Goal: Navigation & Orientation: Find specific page/section

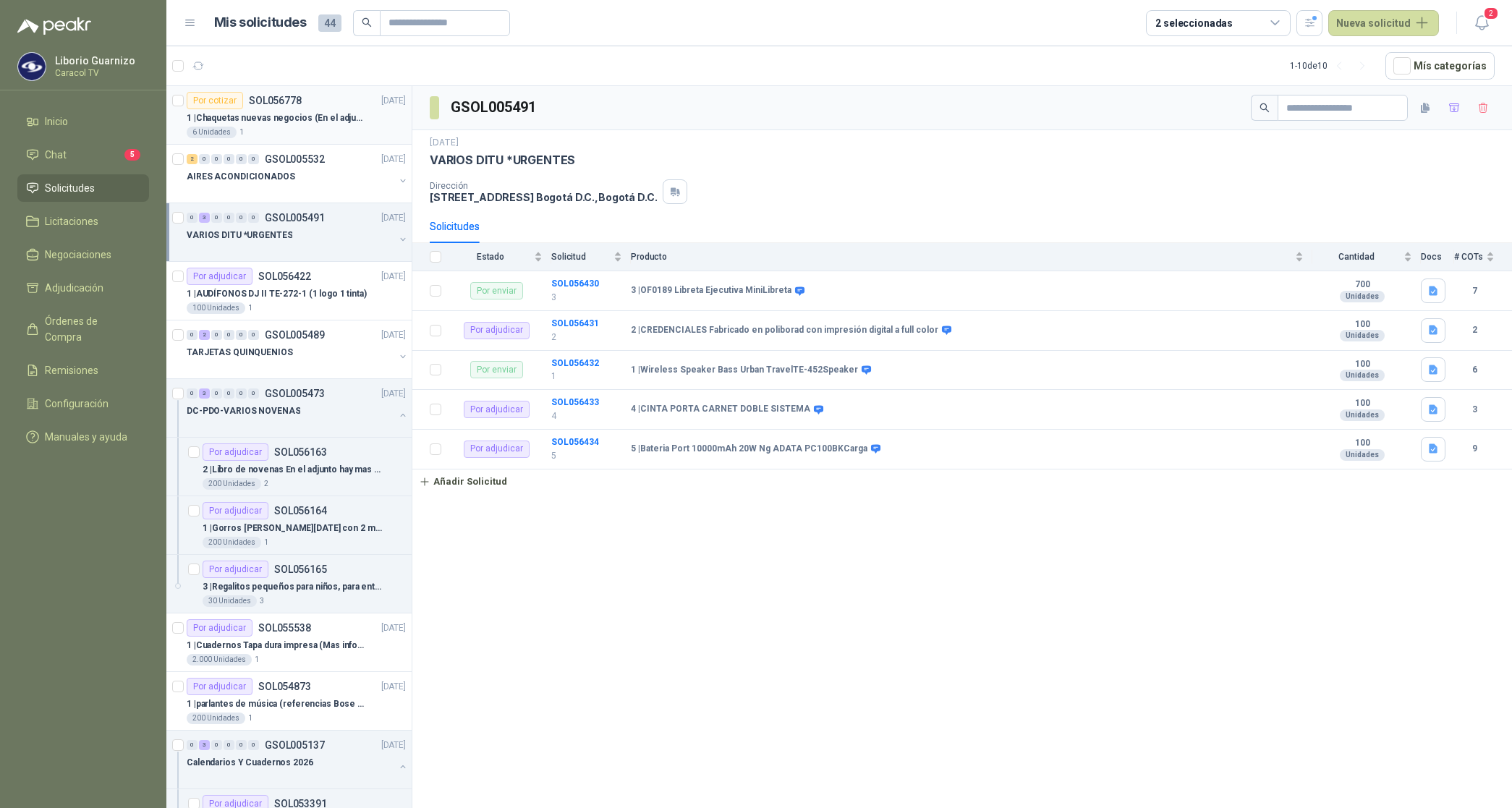
click at [262, 110] on div "1 | Chaquetas nuevas negocios (En el adjunto mas informacion)" at bounding box center [296, 118] width 220 height 17
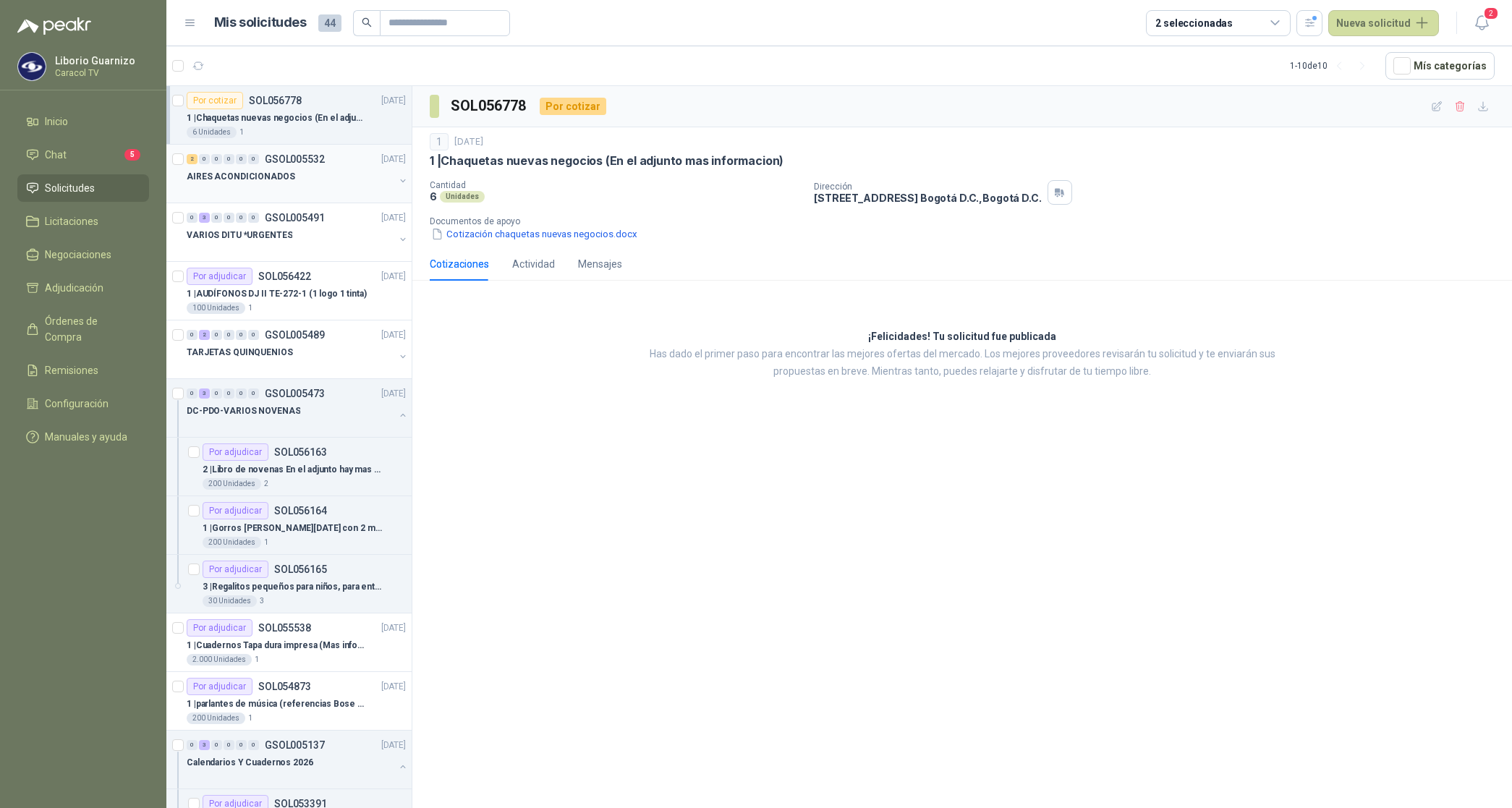
click at [295, 170] on div "AIRES ACONDICIONADOS" at bounding box center [290, 176] width 208 height 17
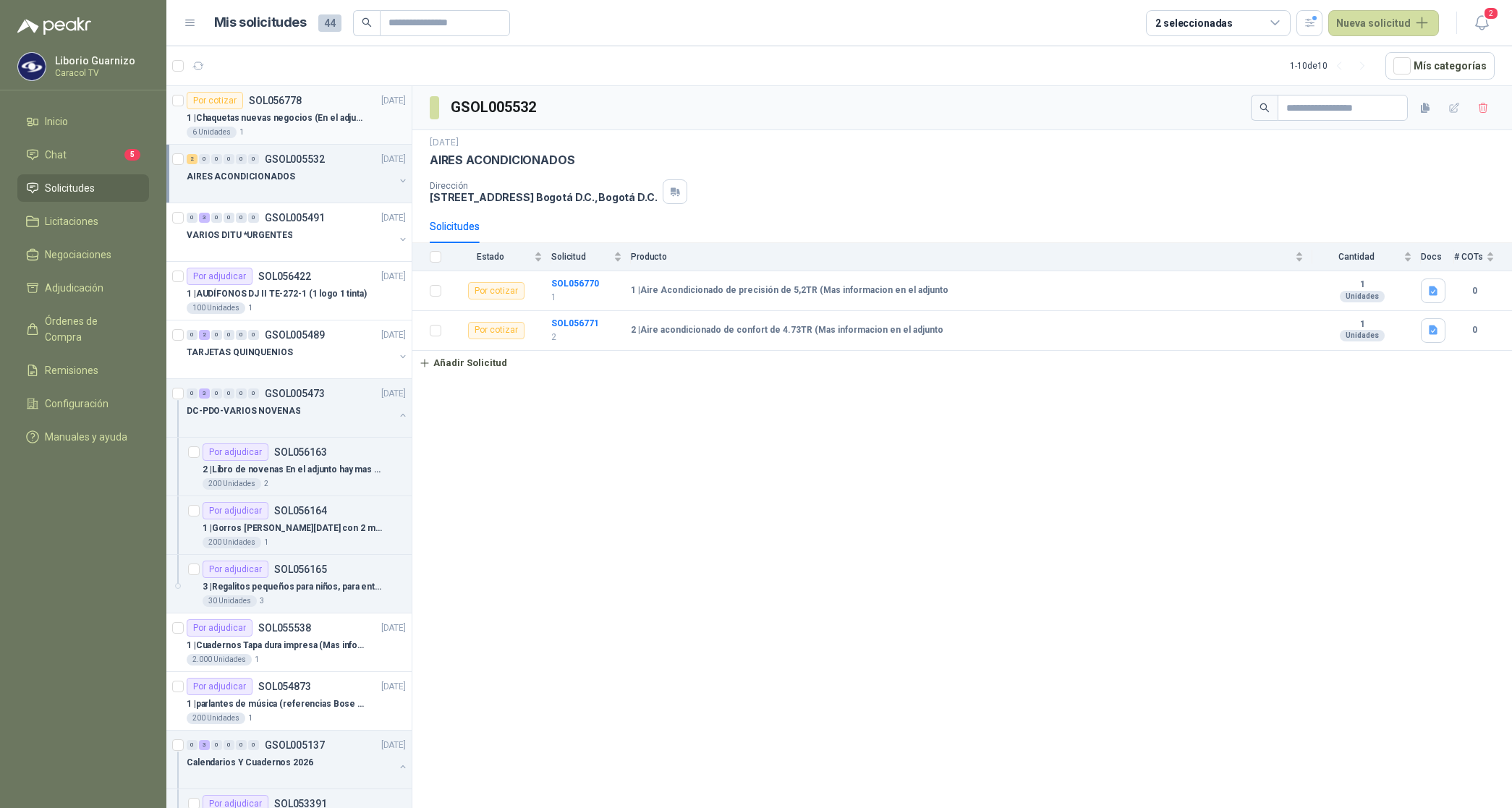
click at [265, 120] on p "1 | Chaquetas nuevas negocios (En el adjunto mas informacion)" at bounding box center [276, 118] width 180 height 14
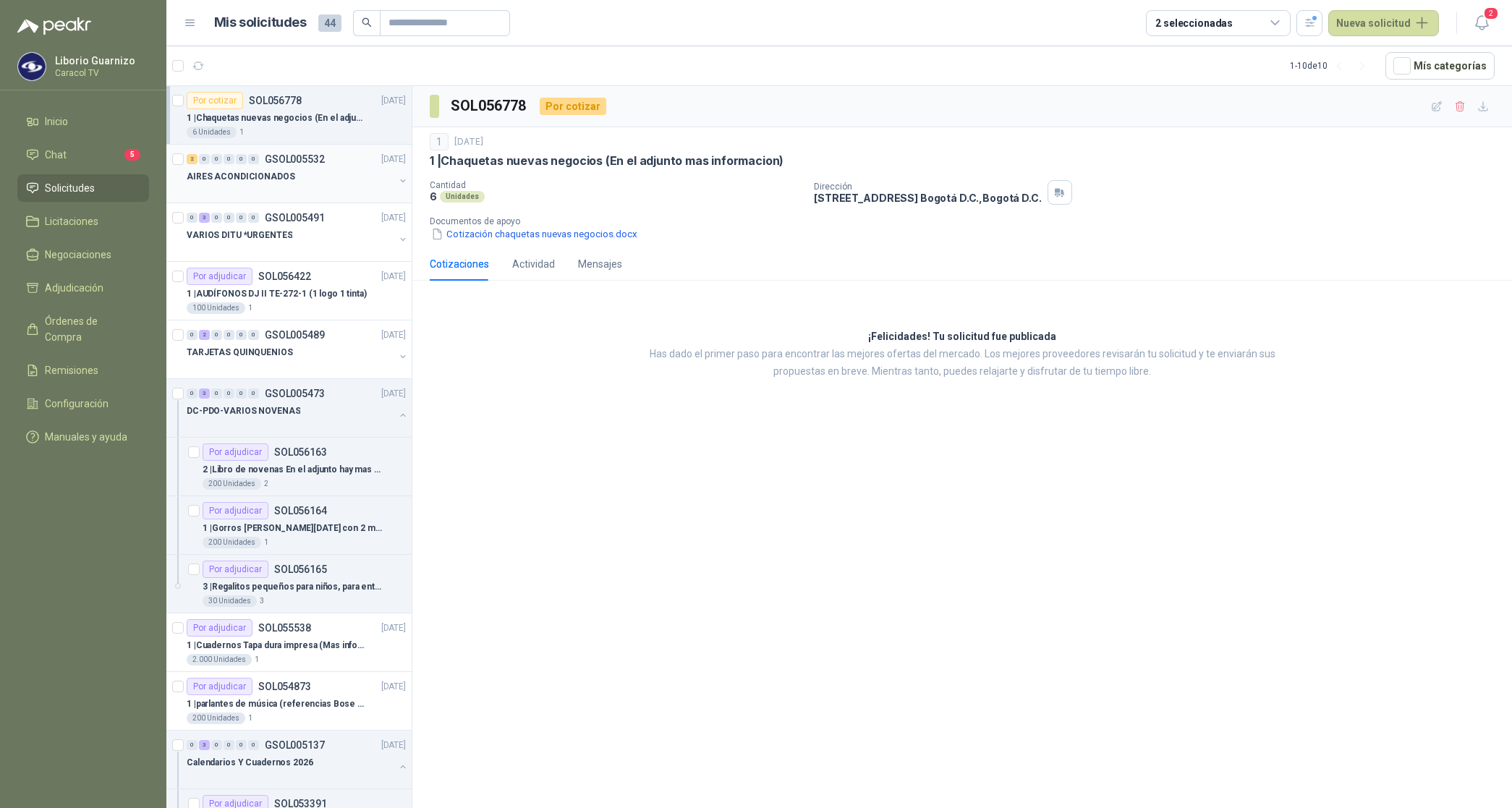
click at [267, 176] on p "AIRES ACONDICIONADOS" at bounding box center [240, 177] width 108 height 14
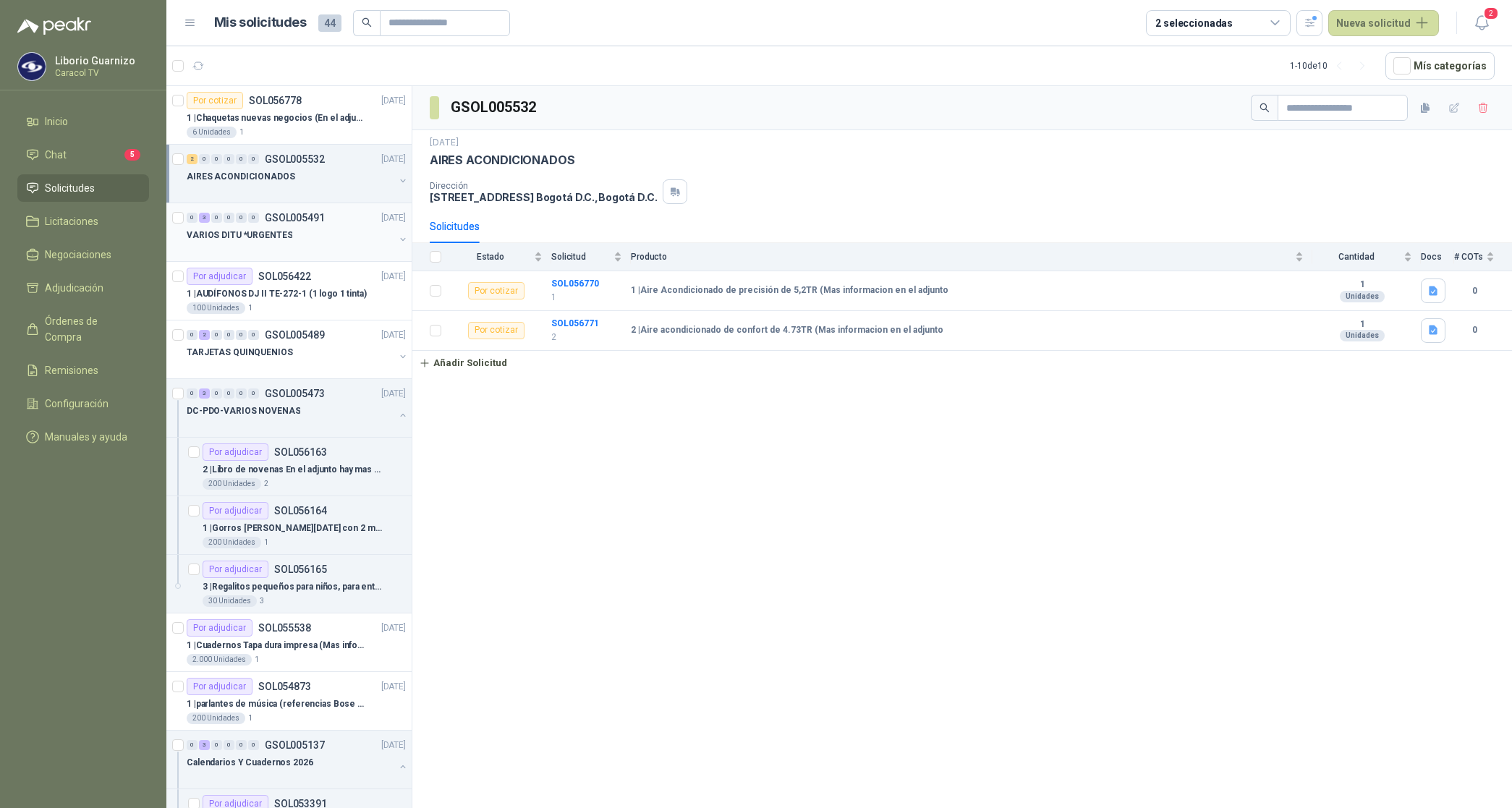
click at [262, 239] on p "VARIOS DITU *URGENTES" at bounding box center [239, 236] width 106 height 14
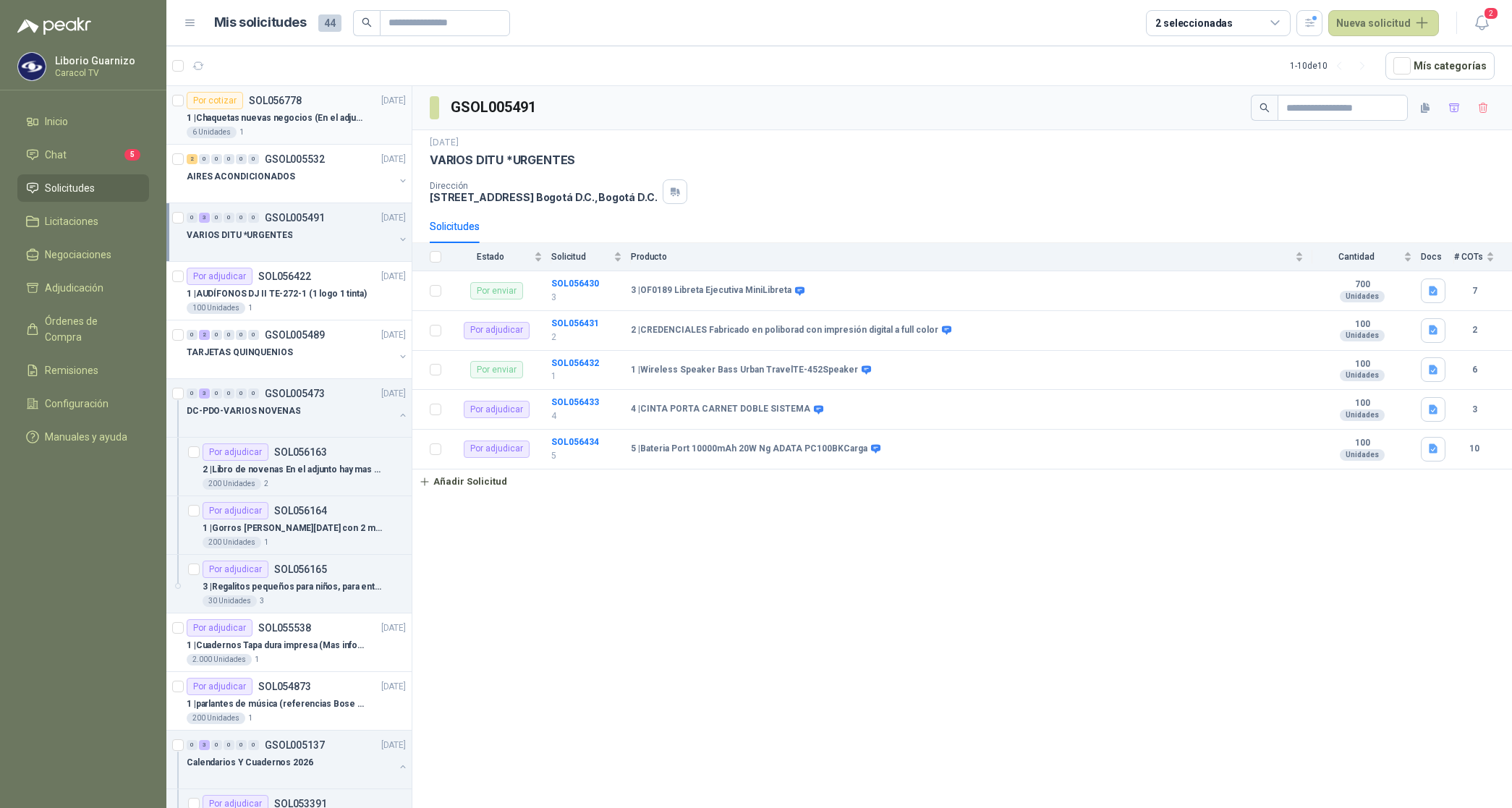
click at [317, 120] on p "1 | Chaquetas nuevas negocios (En el adjunto mas informacion)" at bounding box center [276, 118] width 180 height 14
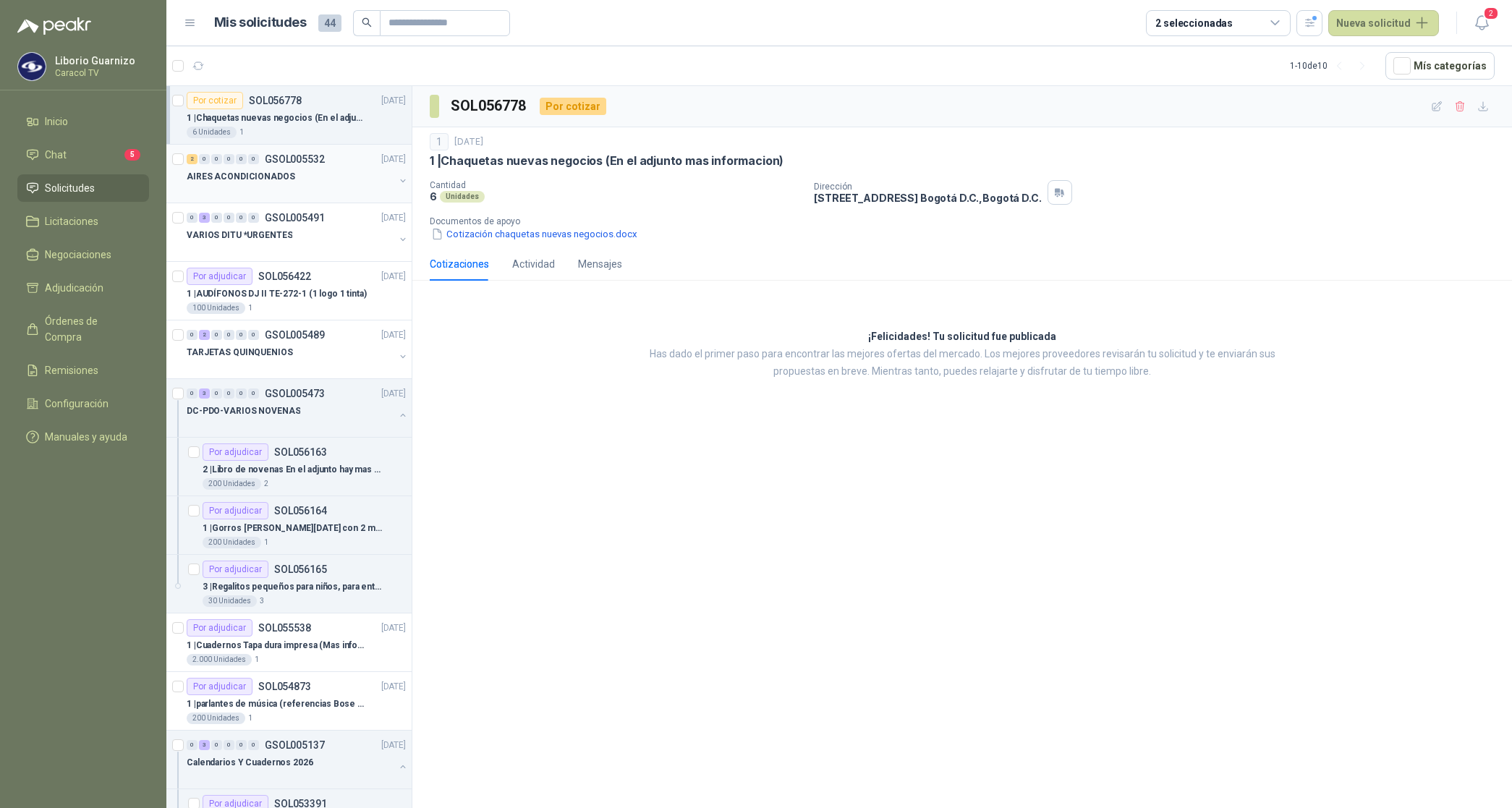
click at [267, 186] on div at bounding box center [290, 191] width 208 height 12
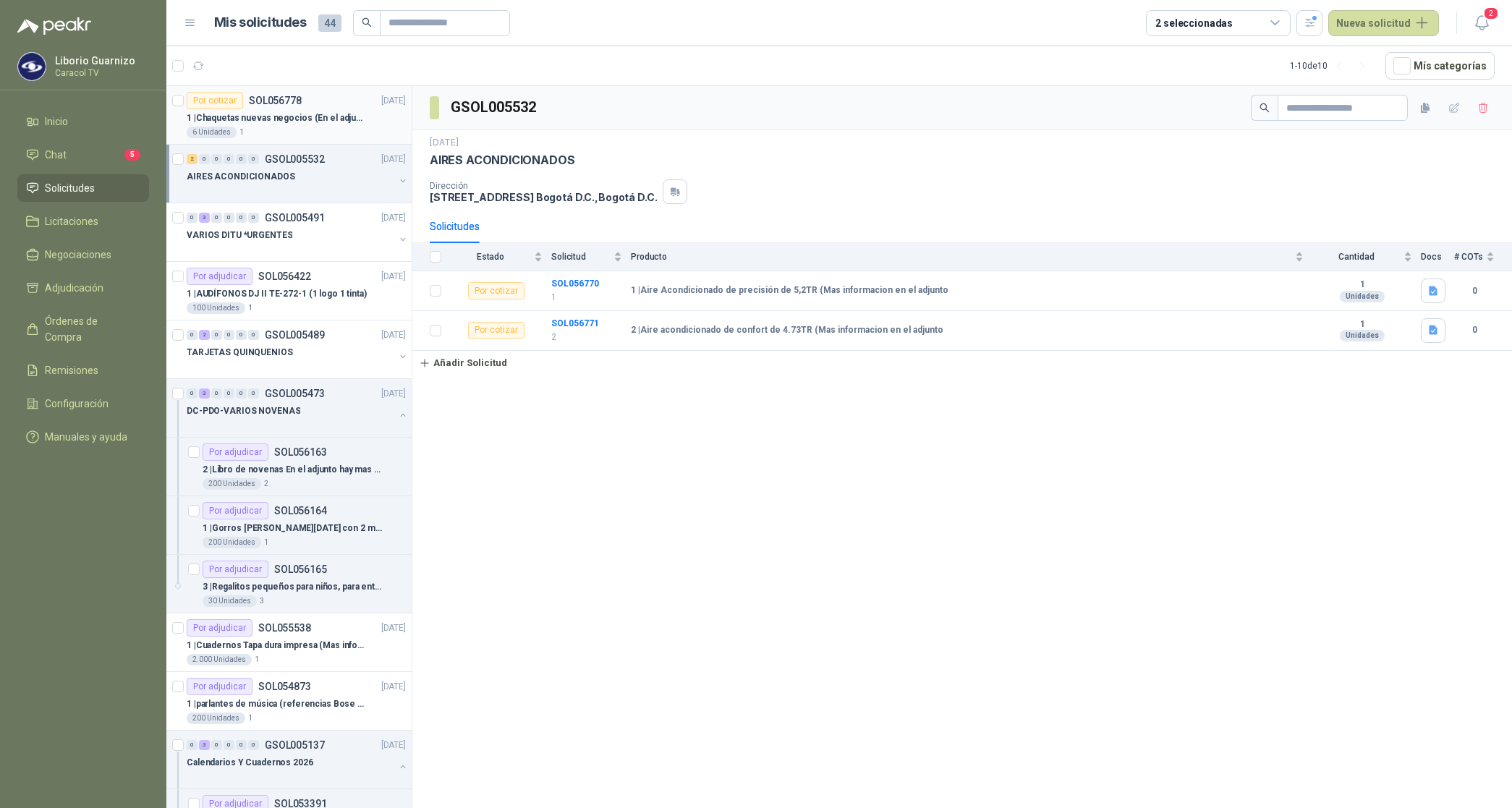
click at [308, 115] on p "1 | Chaquetas nuevas negocios (En el adjunto mas informacion)" at bounding box center [276, 118] width 180 height 14
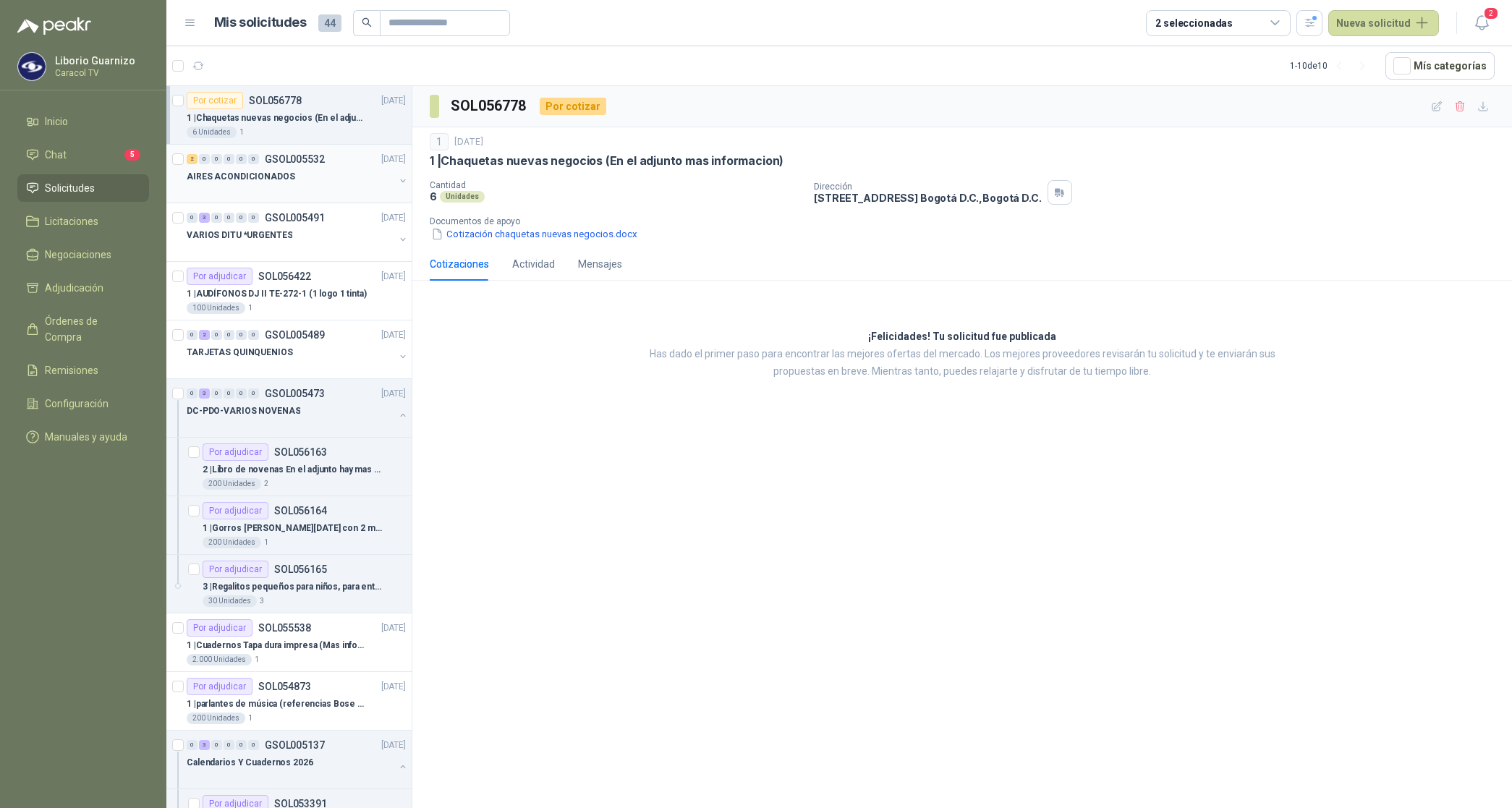
click at [237, 175] on p "AIRES ACONDICIONADOS" at bounding box center [240, 177] width 108 height 14
